Goal: Check status: Check status

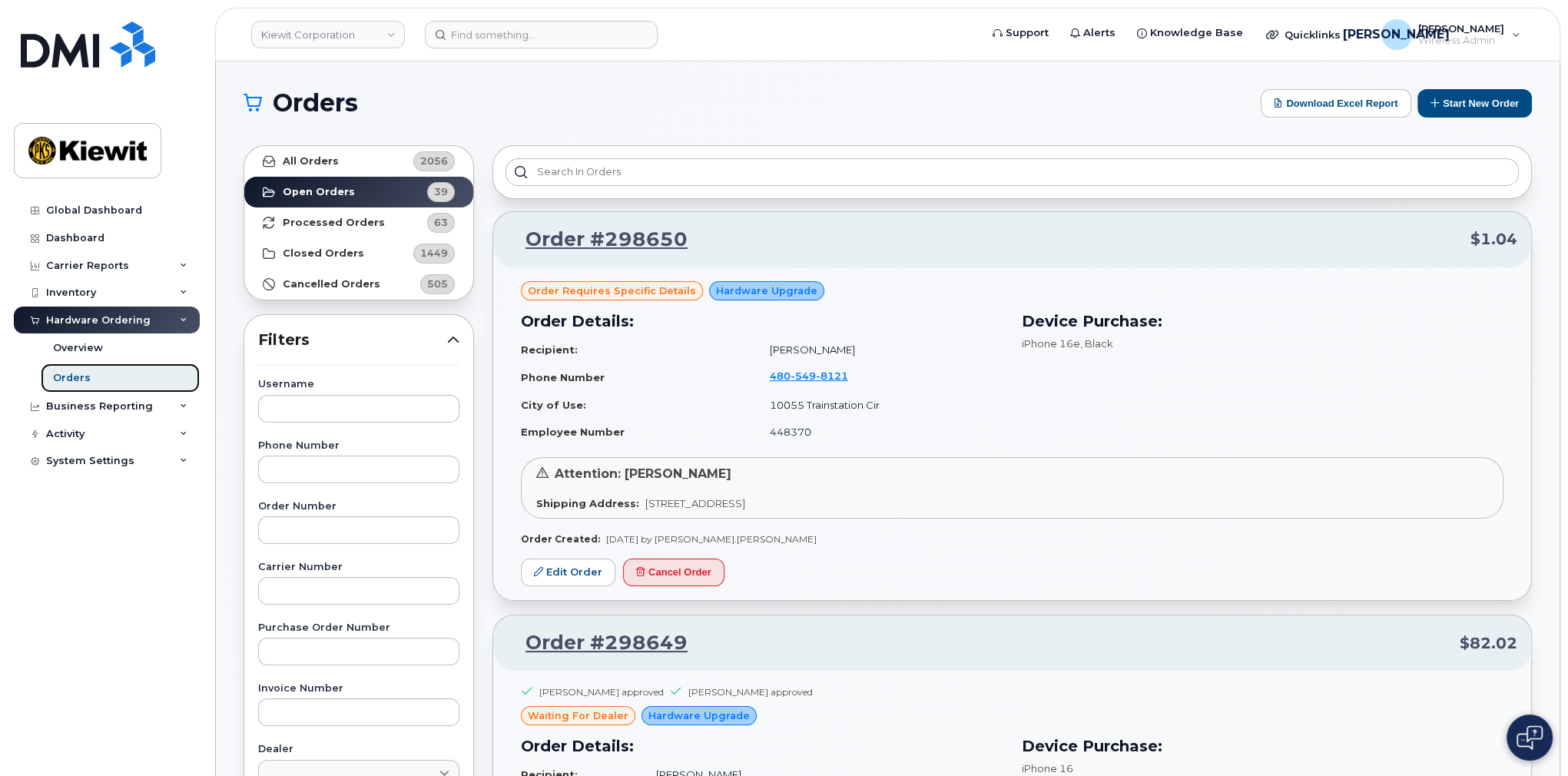
click at [63, 378] on div "Orders" at bounding box center [72, 378] width 38 height 14
click at [346, 413] on input "text" at bounding box center [358, 409] width 202 height 28
click at [315, 163] on strong "All Orders" at bounding box center [310, 161] width 56 height 12
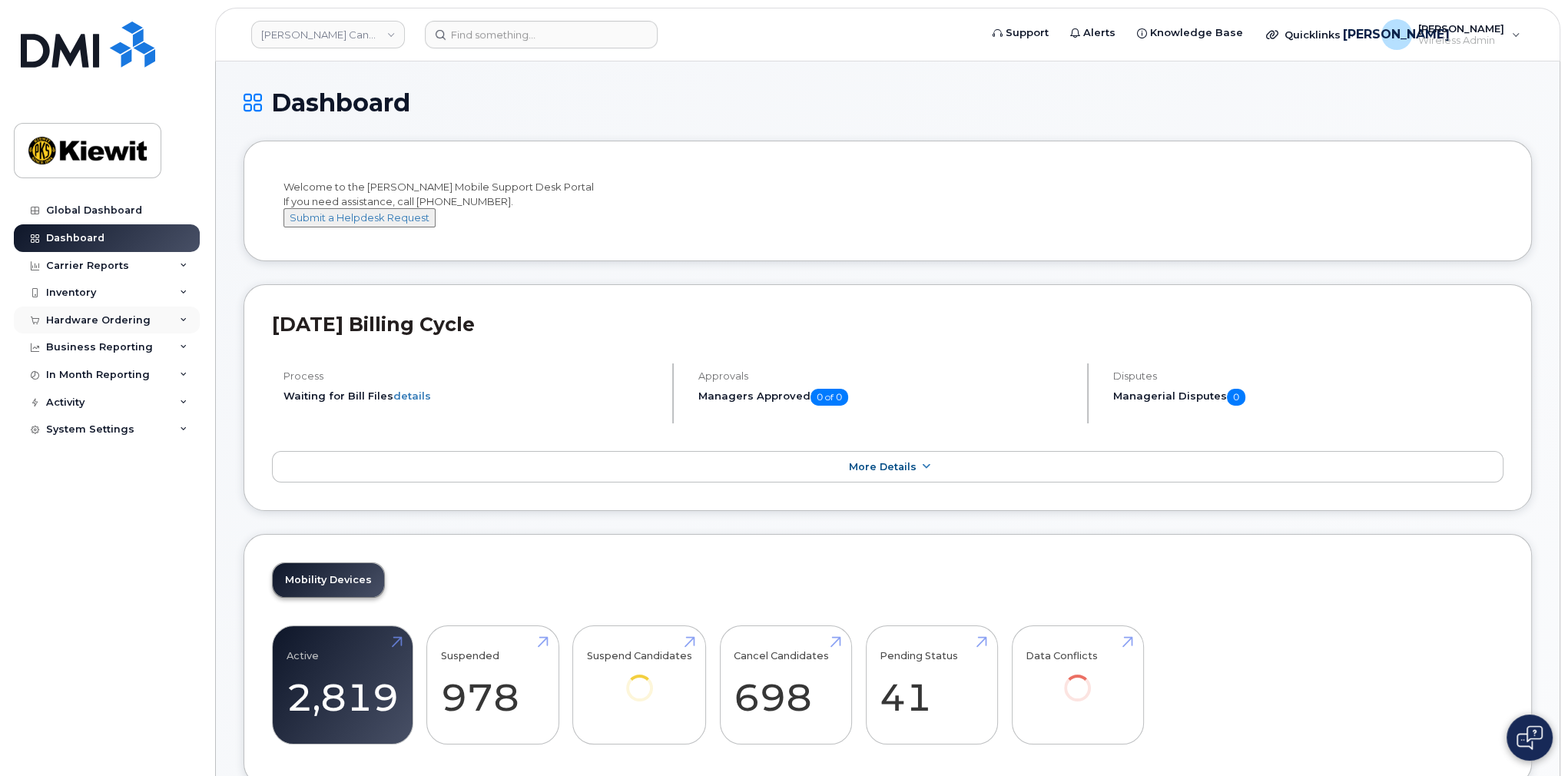
click at [161, 317] on div "Hardware Ordering" at bounding box center [107, 320] width 186 height 28
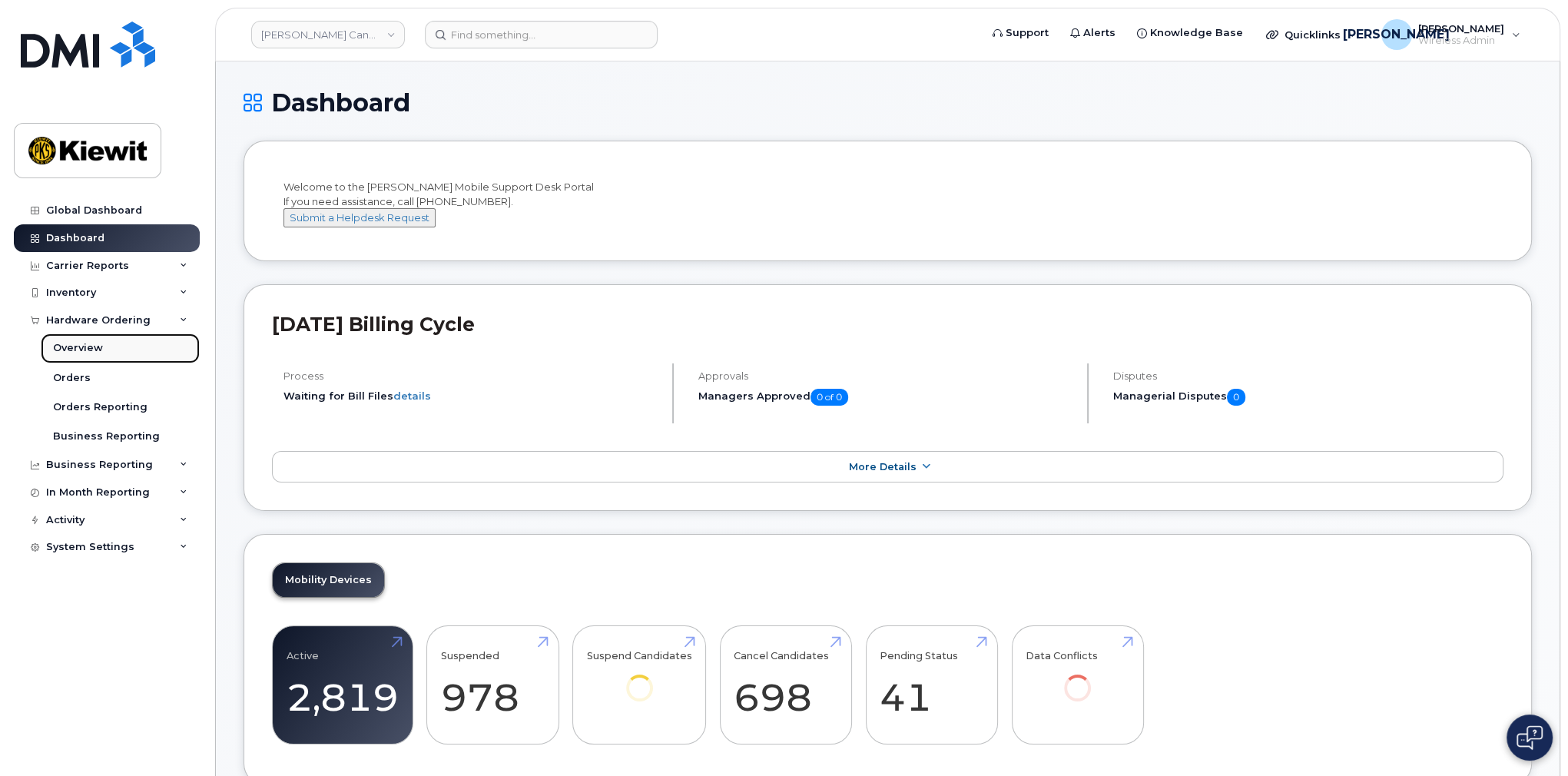
click at [71, 345] on div "Overview" at bounding box center [78, 348] width 50 height 14
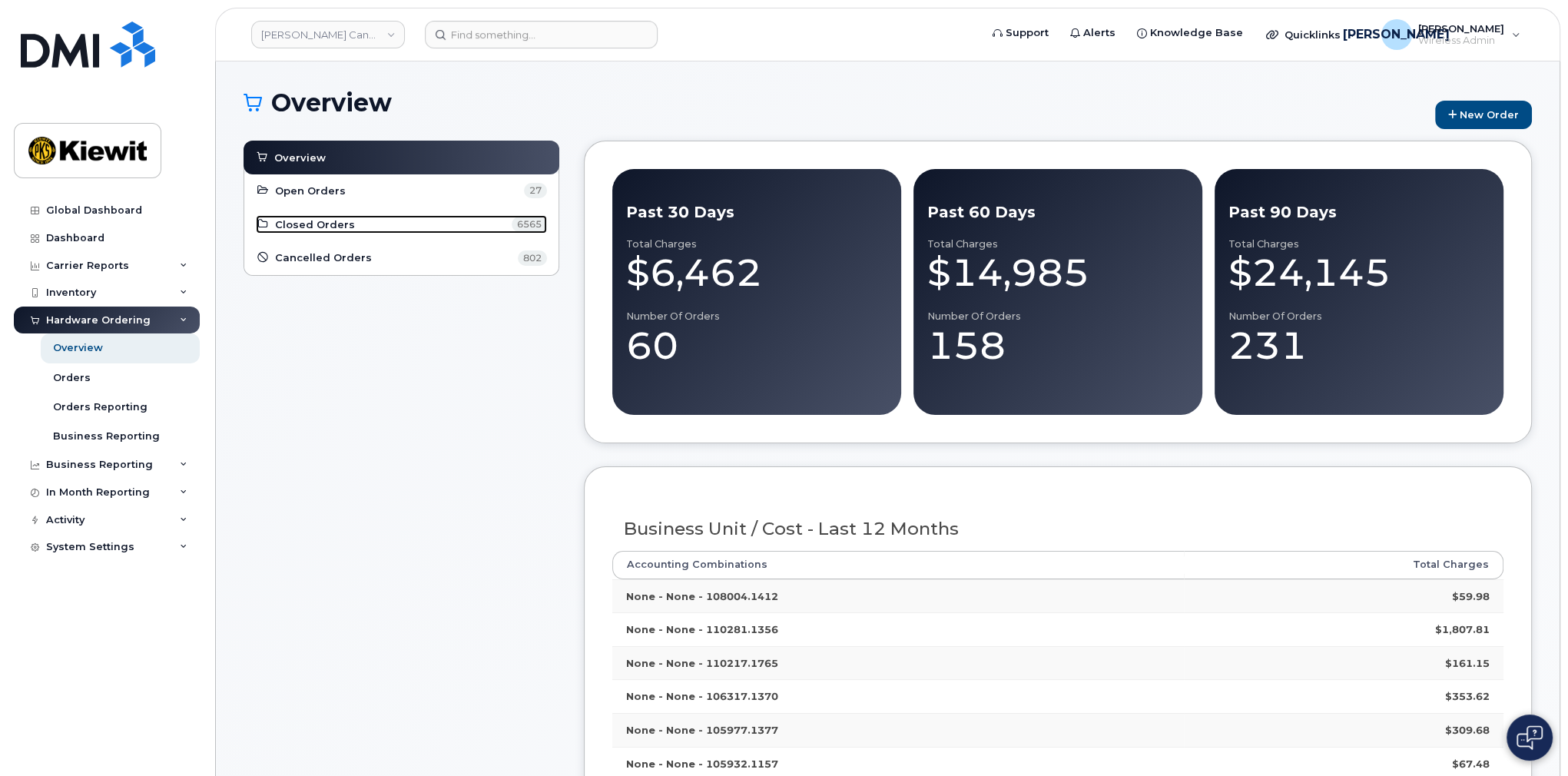
click at [299, 215] on link "Closed Orders 6565" at bounding box center [401, 225] width 291 height 19
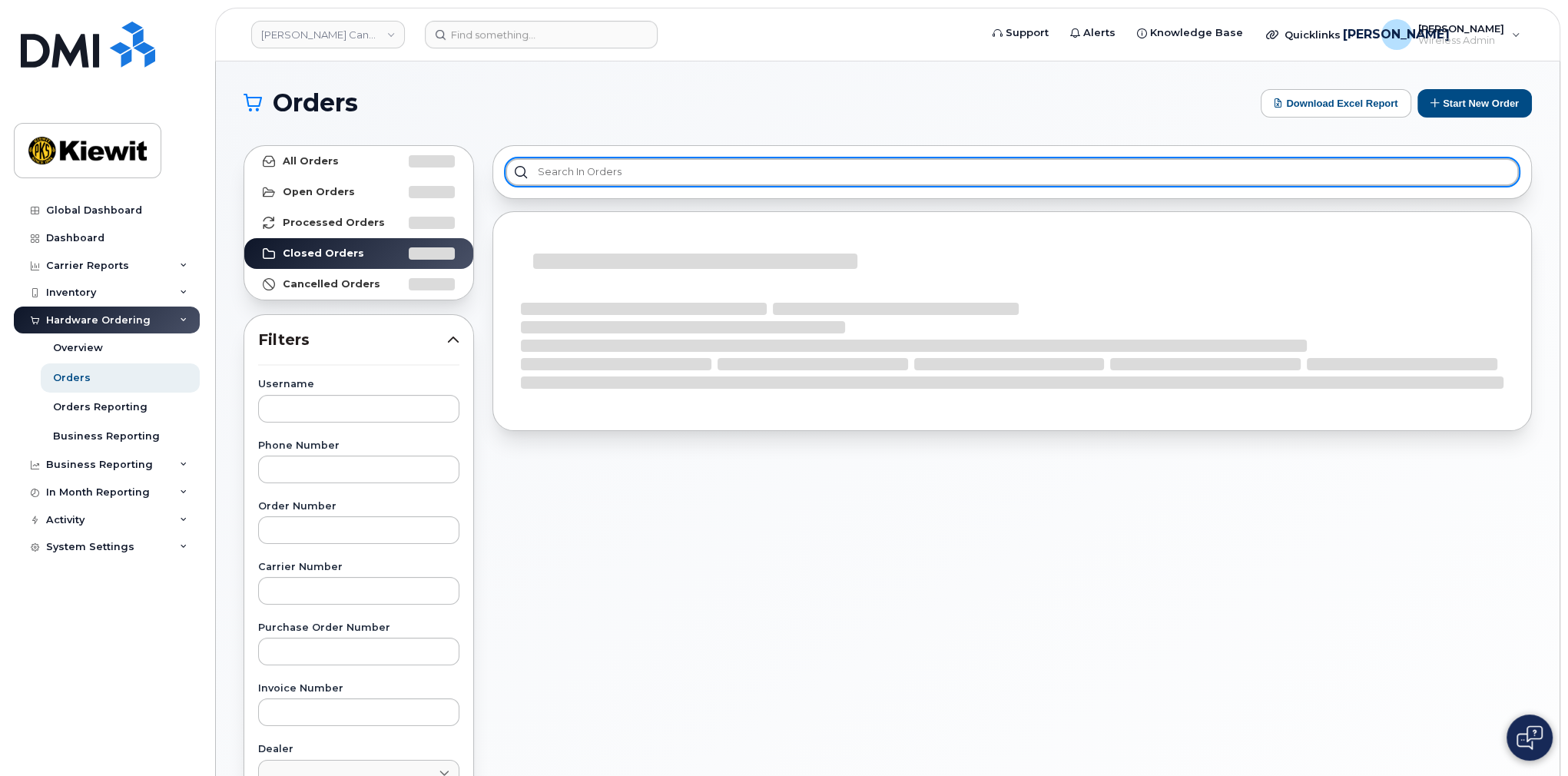
click at [608, 170] on input "text" at bounding box center [1012, 172] width 1014 height 28
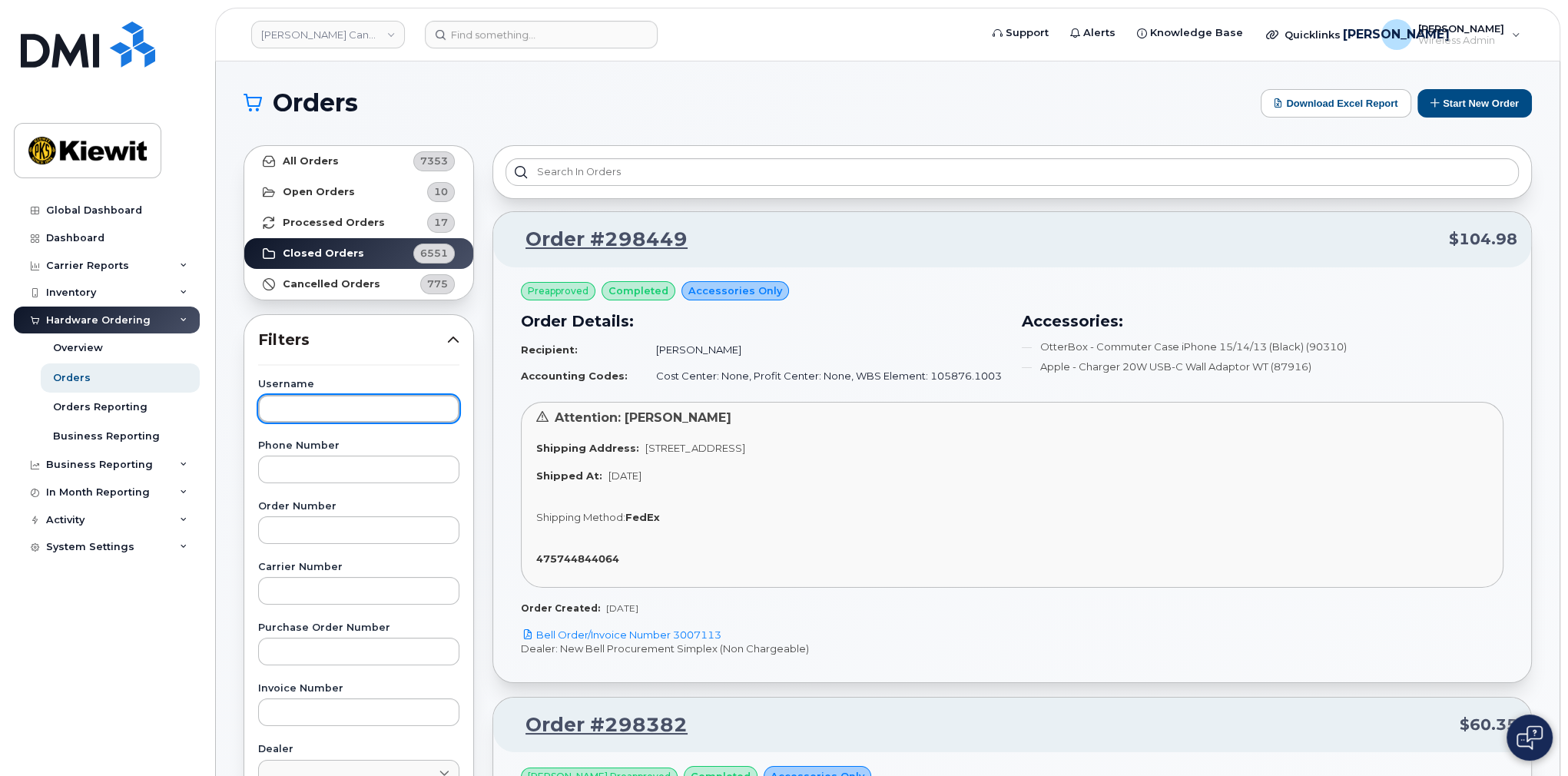
click at [313, 406] on input "text" at bounding box center [358, 409] width 202 height 28
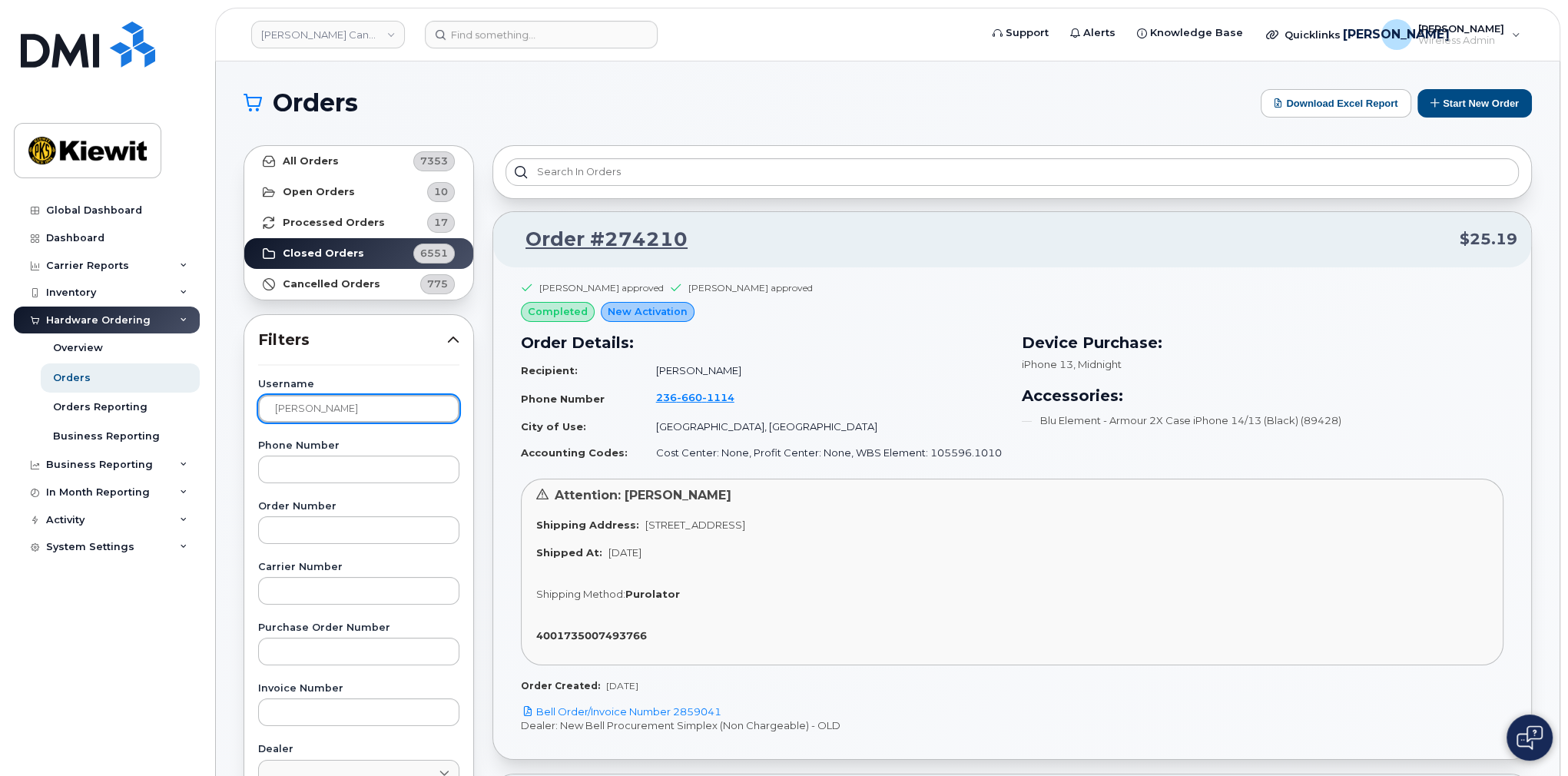
click at [350, 419] on input "Megan" at bounding box center [358, 409] width 202 height 28
type input "Megan Ross"
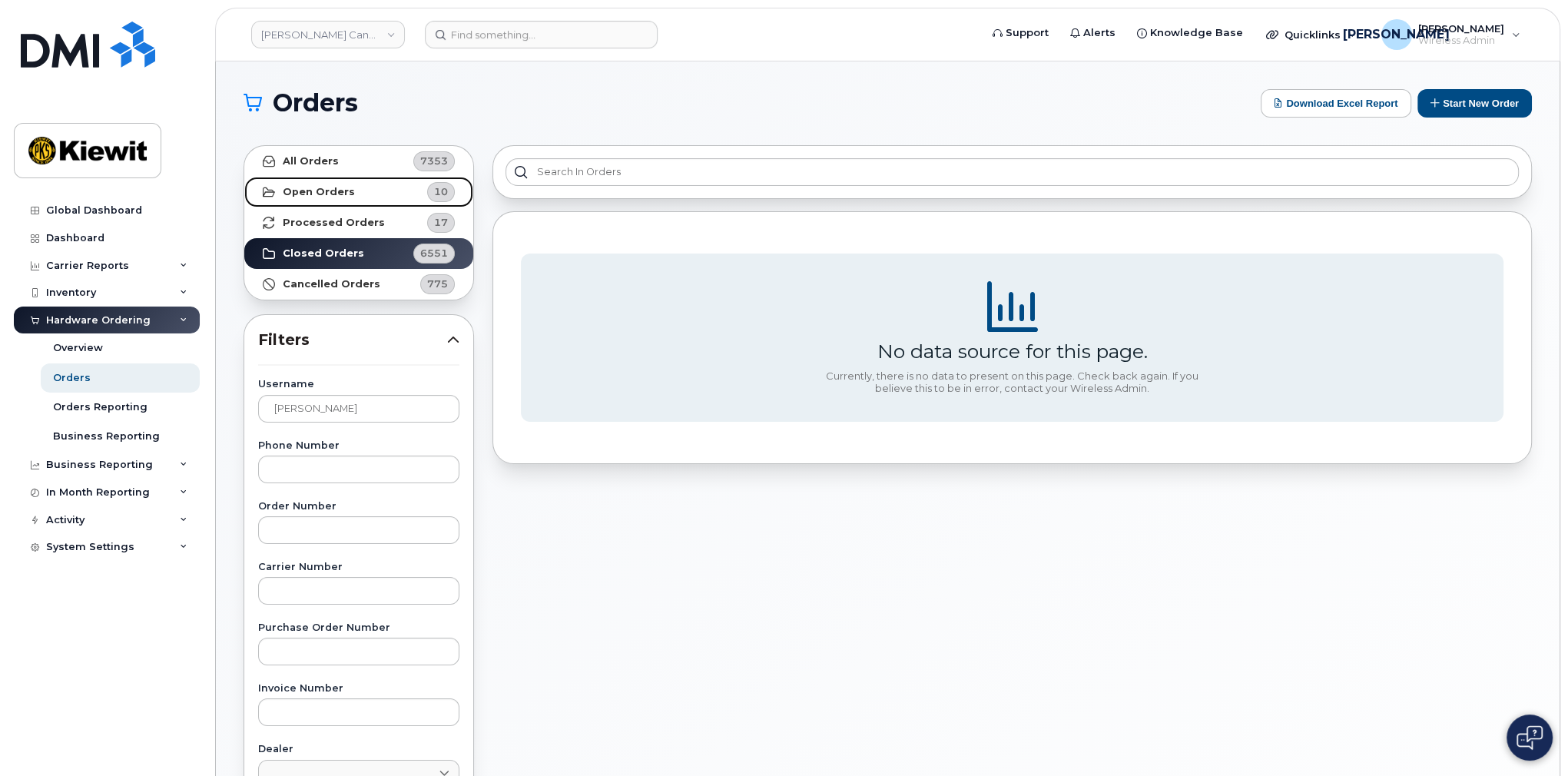
click at [321, 186] on strong "Open Orders" at bounding box center [319, 192] width 73 height 12
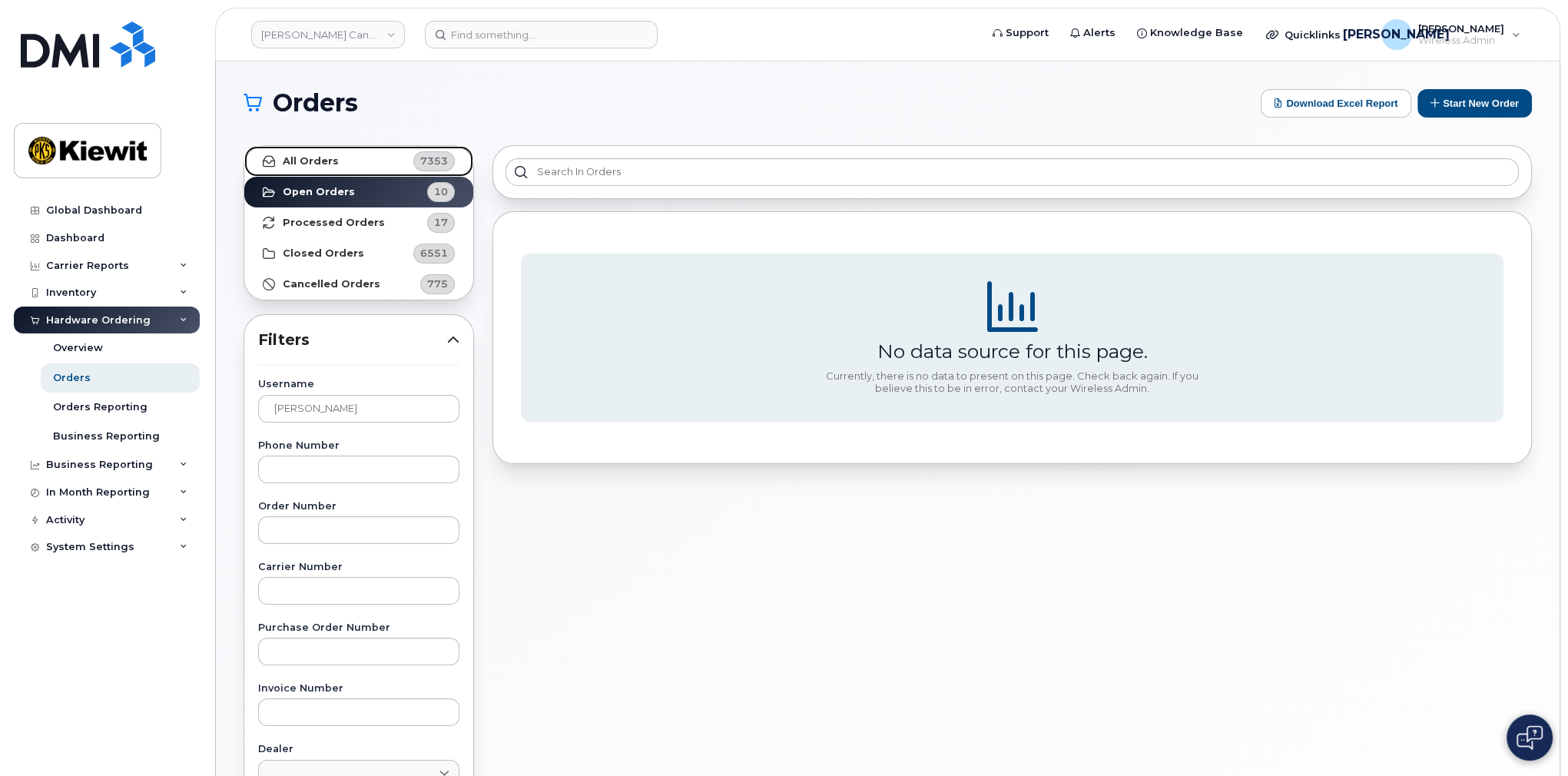
click at [317, 157] on strong "All Orders" at bounding box center [310, 161] width 56 height 12
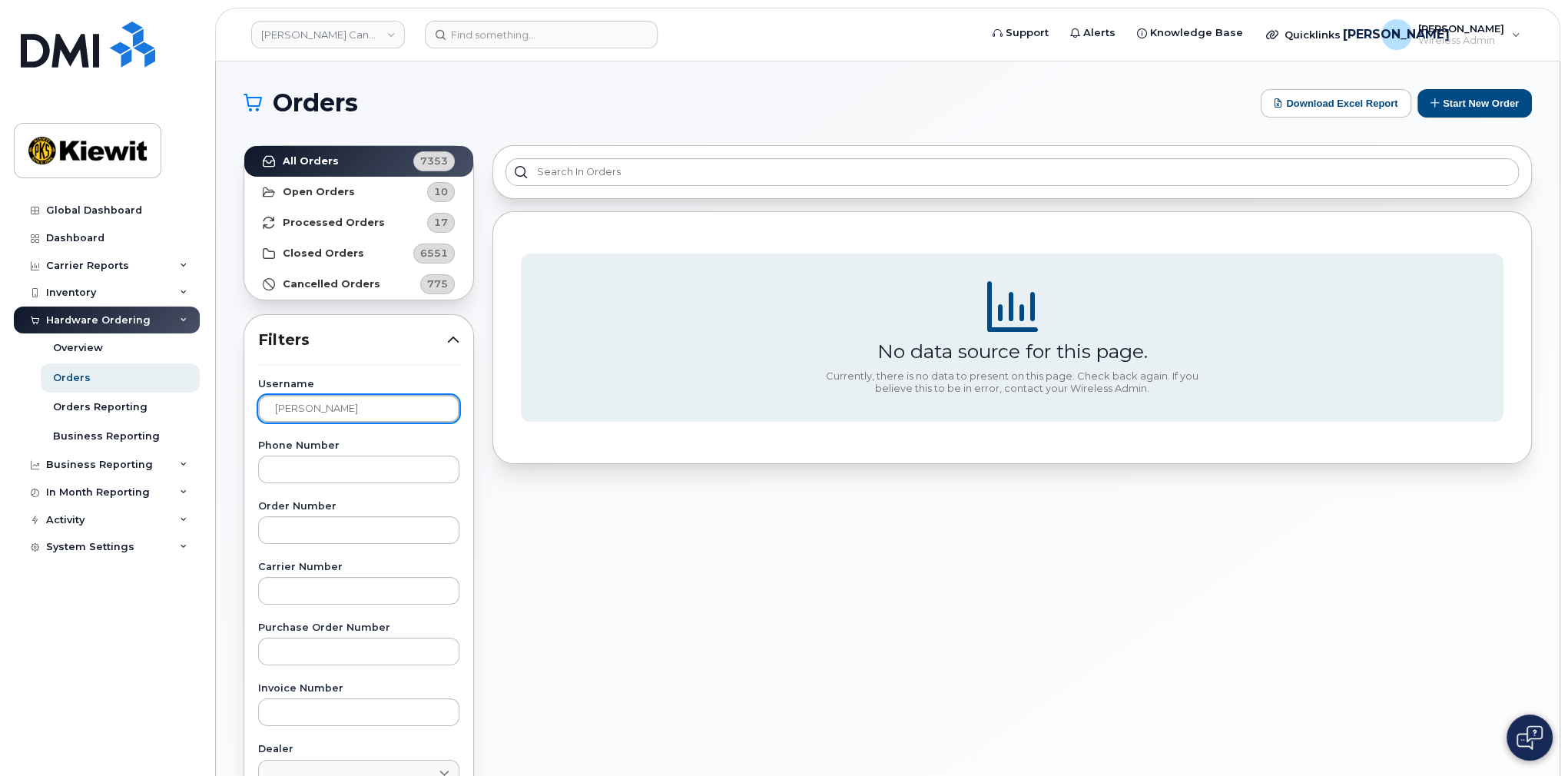
click at [356, 406] on input "Megan Ross" at bounding box center [358, 409] width 202 height 28
click at [354, 27] on link "[PERSON_NAME] Canada Inc" at bounding box center [327, 35] width 154 height 28
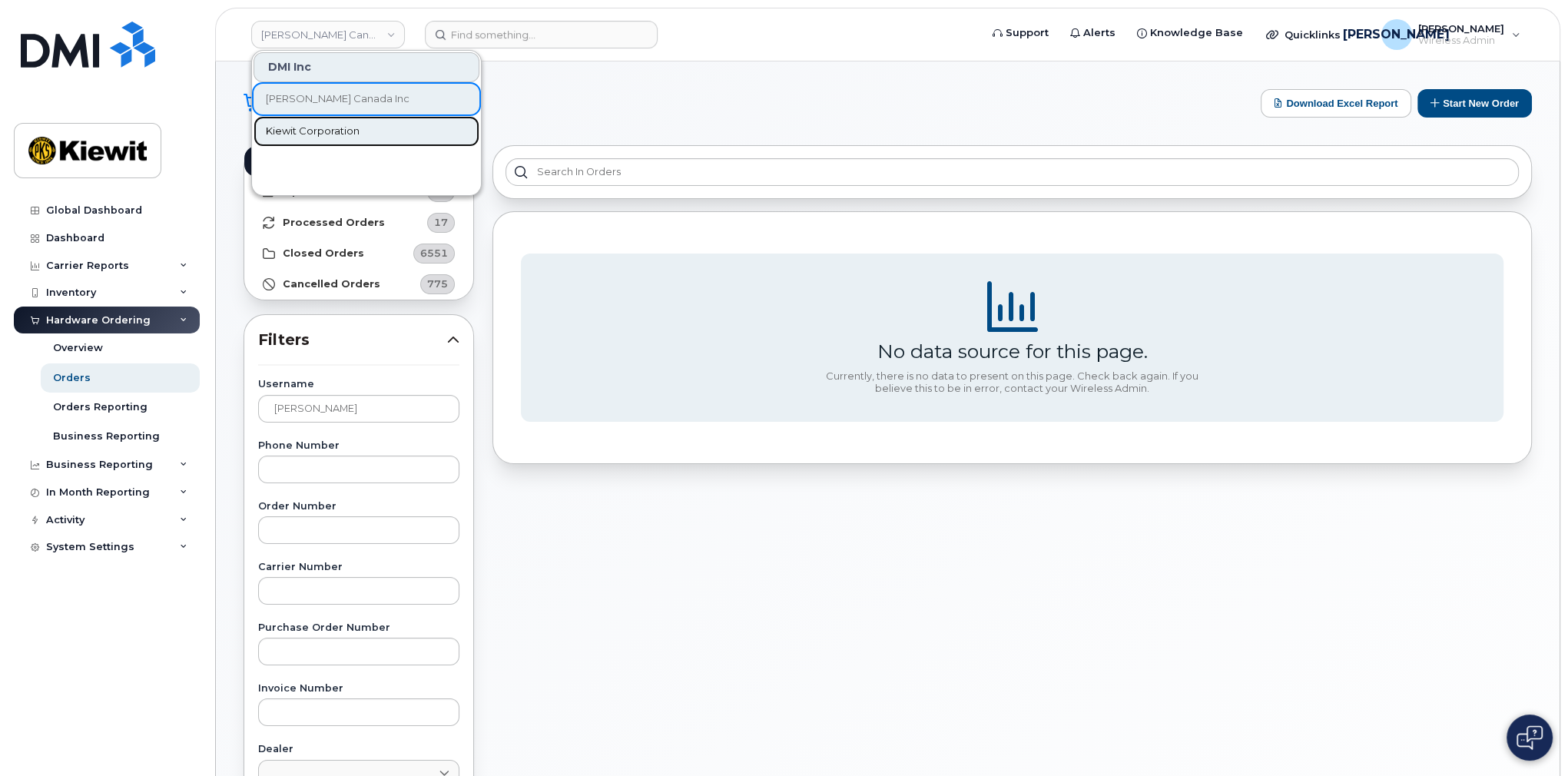
click at [325, 124] on span "Kiewit Corporation" at bounding box center [312, 131] width 93 height 15
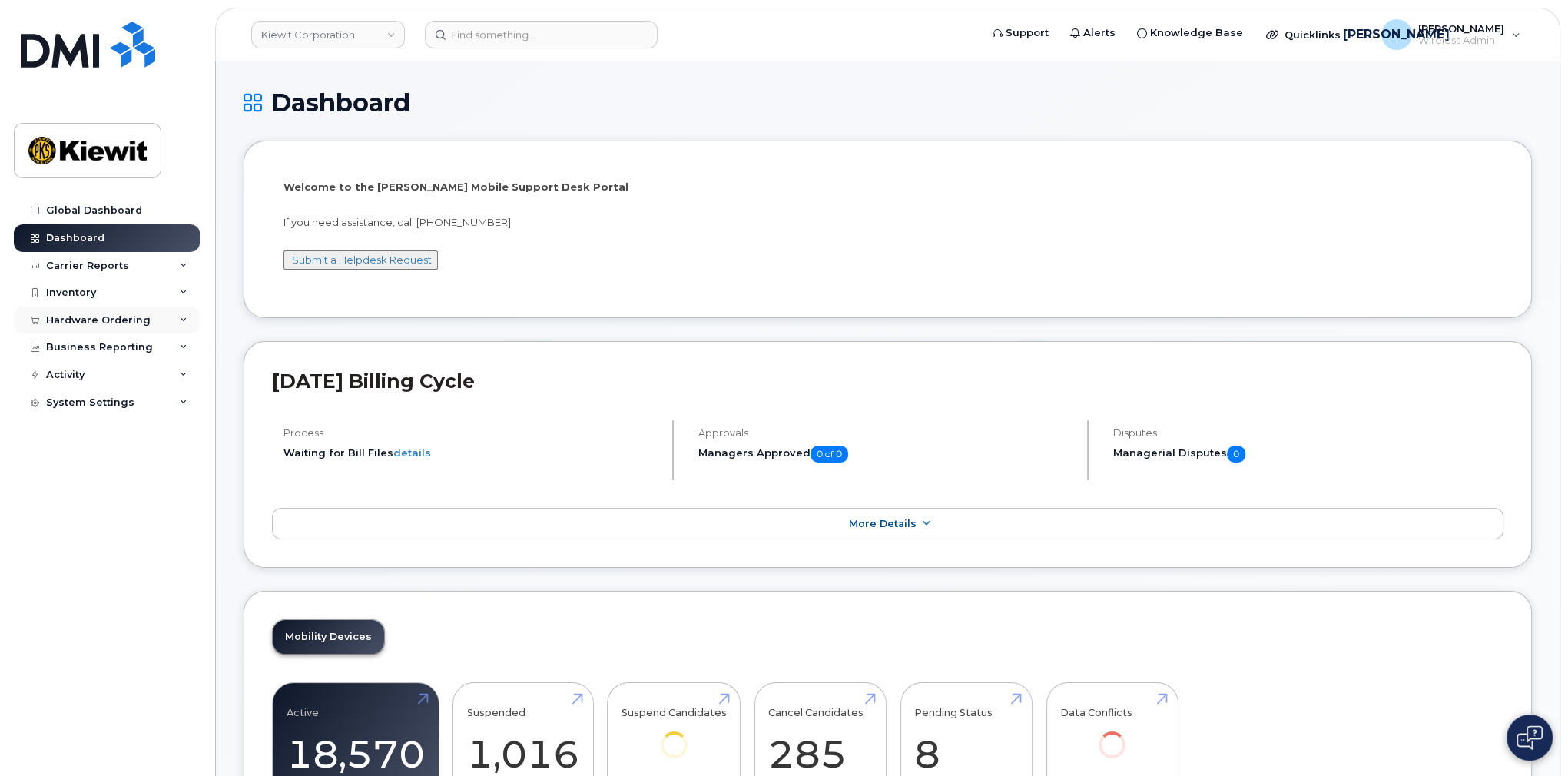
click at [112, 324] on div "Hardware Ordering" at bounding box center [98, 320] width 104 height 12
click at [68, 382] on div "Orders" at bounding box center [72, 378] width 38 height 14
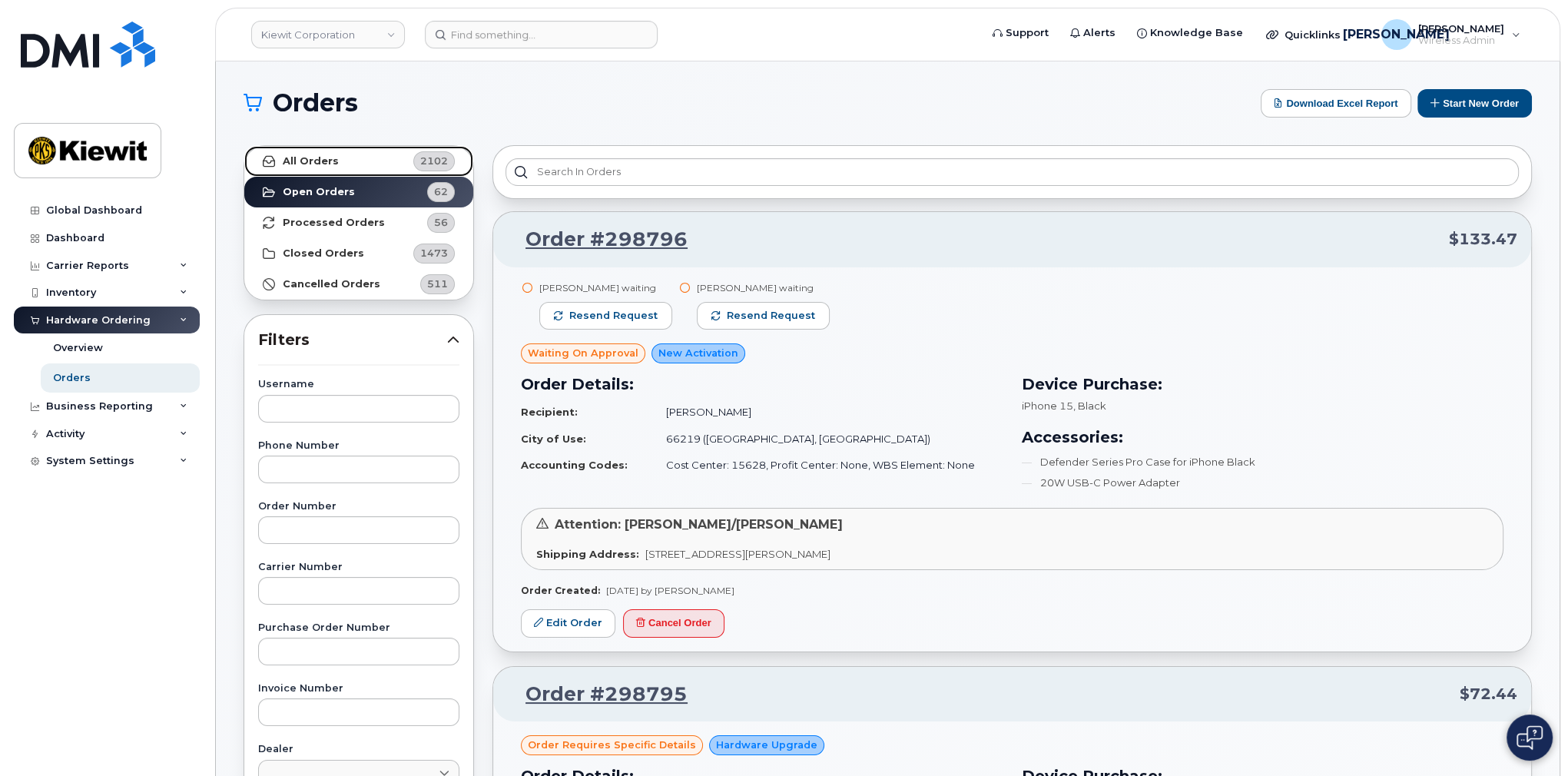
click at [302, 162] on strong "All Orders" at bounding box center [310, 161] width 56 height 12
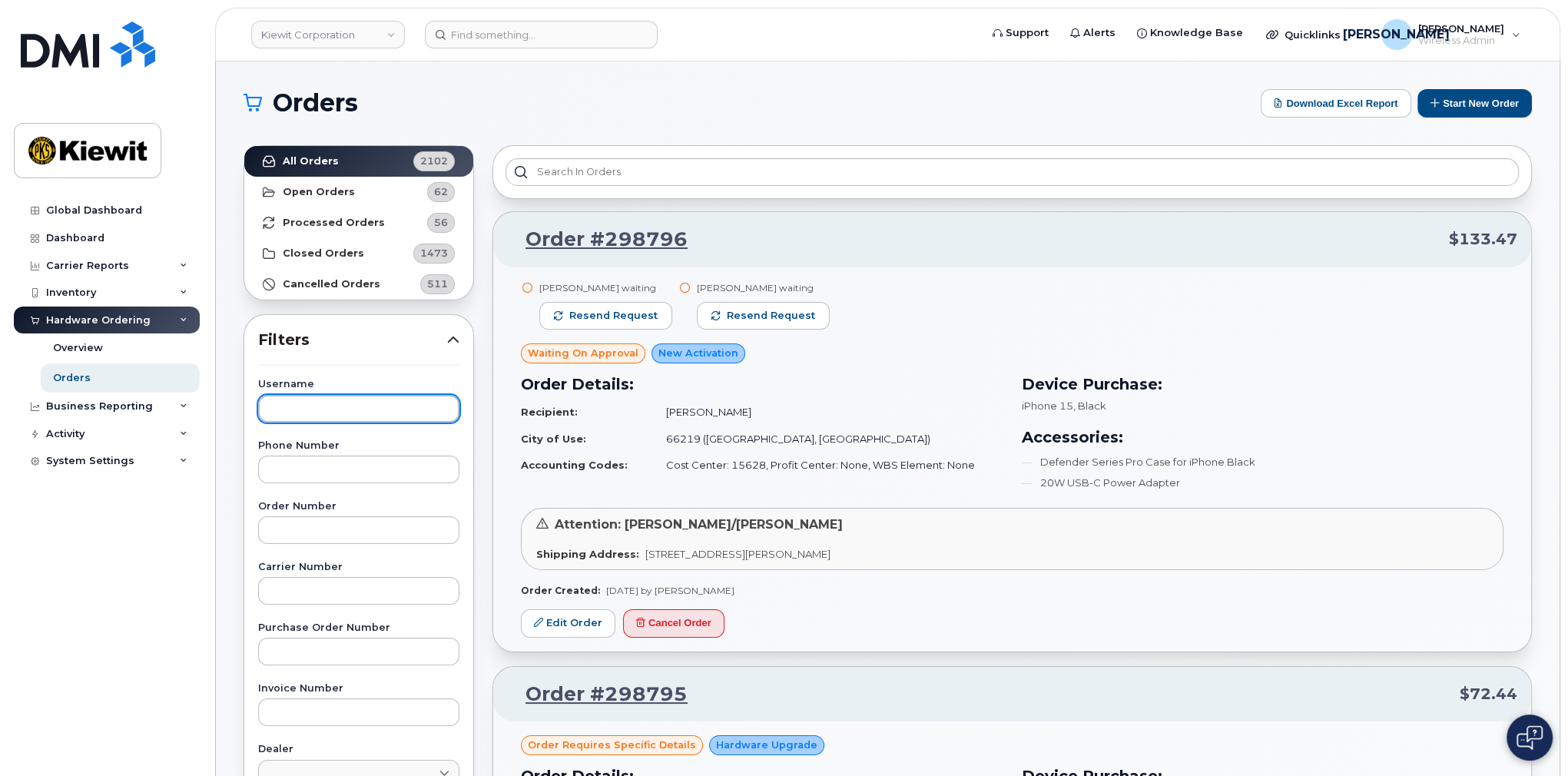
click at [322, 408] on input "text" at bounding box center [358, 409] width 202 height 28
type input "Megan Ross"
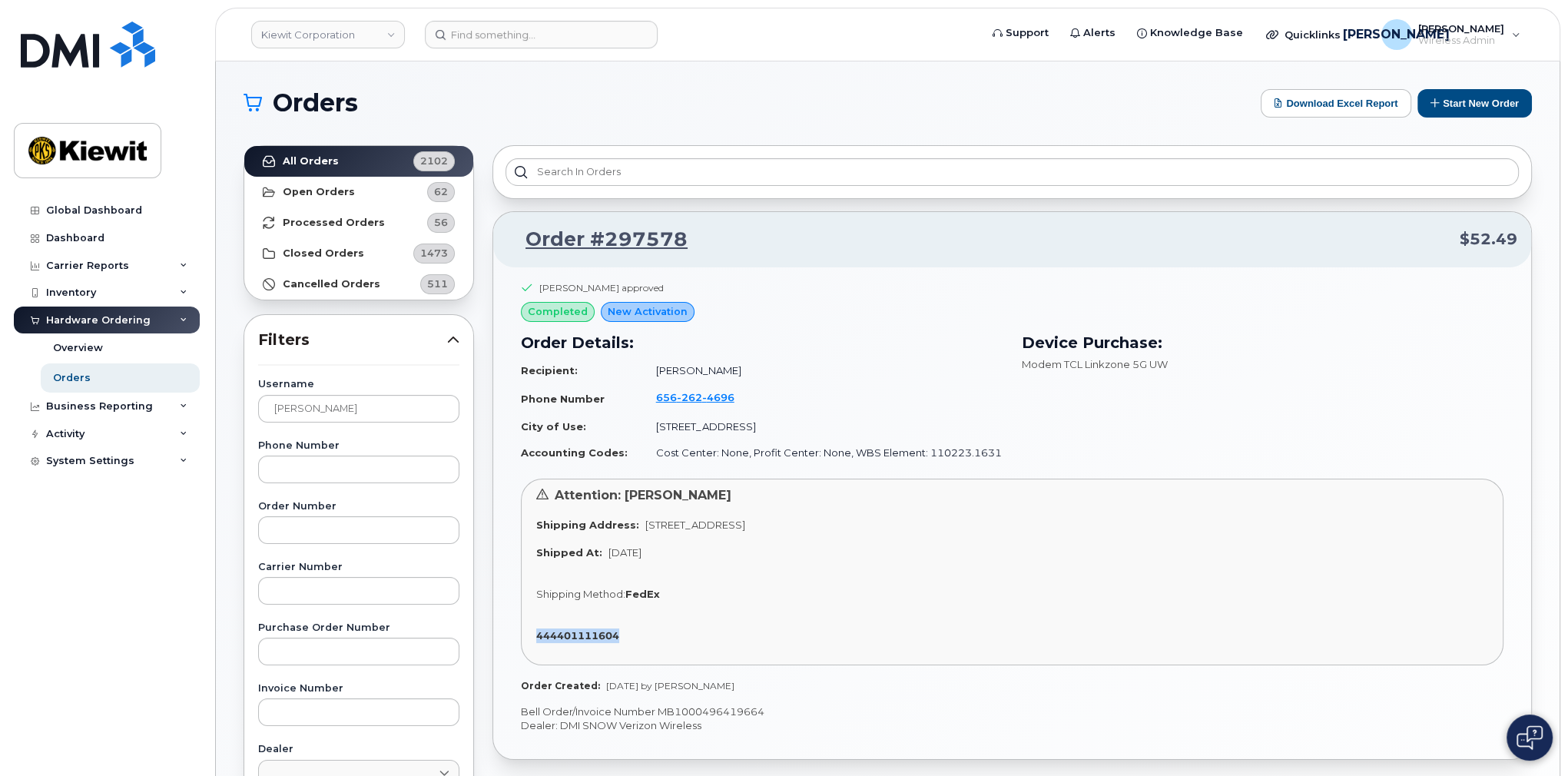
drag, startPoint x: 642, startPoint y: 630, endPoint x: 535, endPoint y: 630, distance: 107.0
click at [535, 630] on div "Attention: Megan Ross Shipping Address: 5404 Cypress Center Dr Ste 210 TAMPA FL…" at bounding box center [1012, 572] width 983 height 187
copy strong "444401111604"
